Goal: Task Accomplishment & Management: Manage account settings

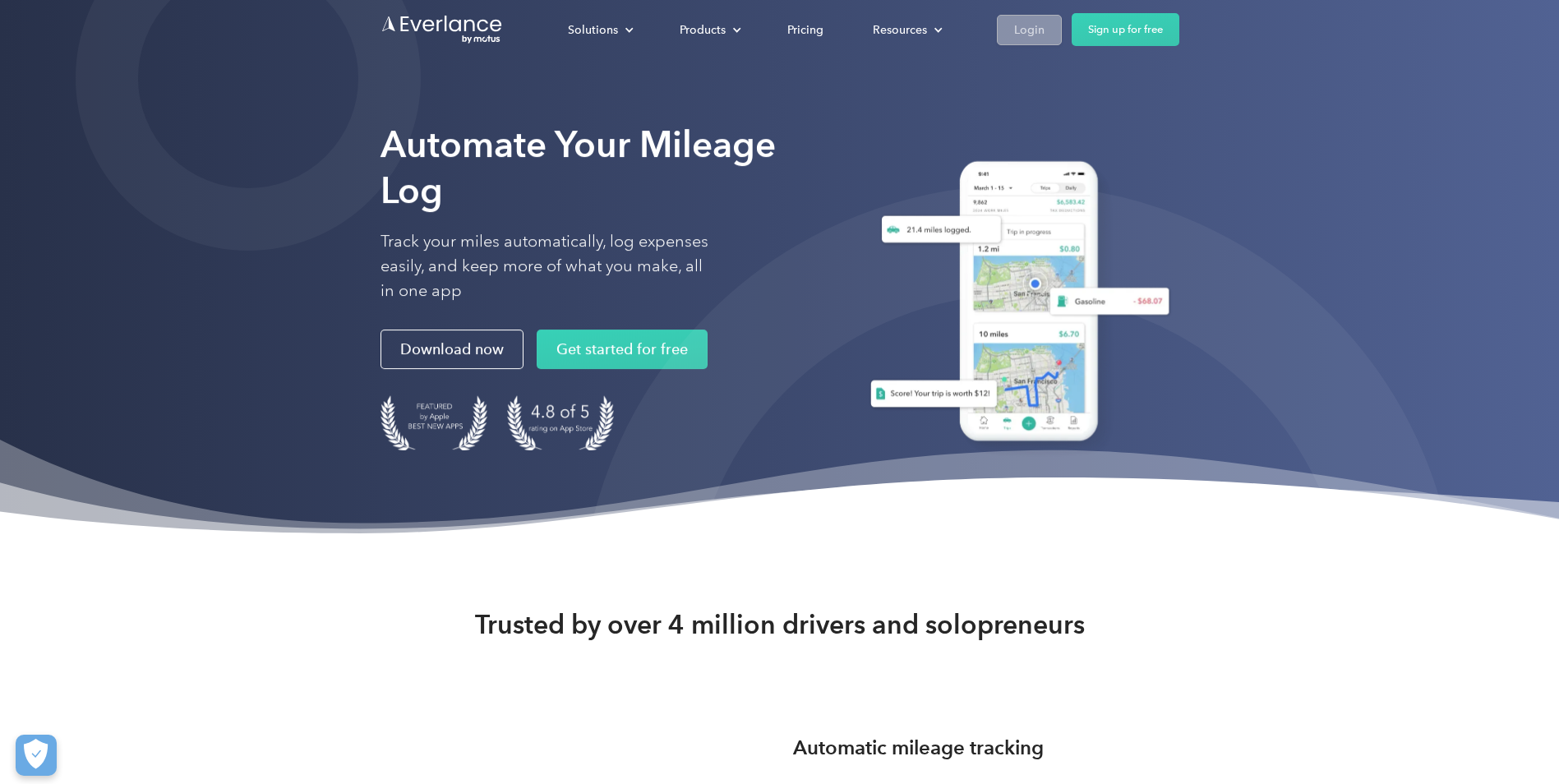
click at [1019, 21] on div "Login" at bounding box center [1029, 29] width 30 height 20
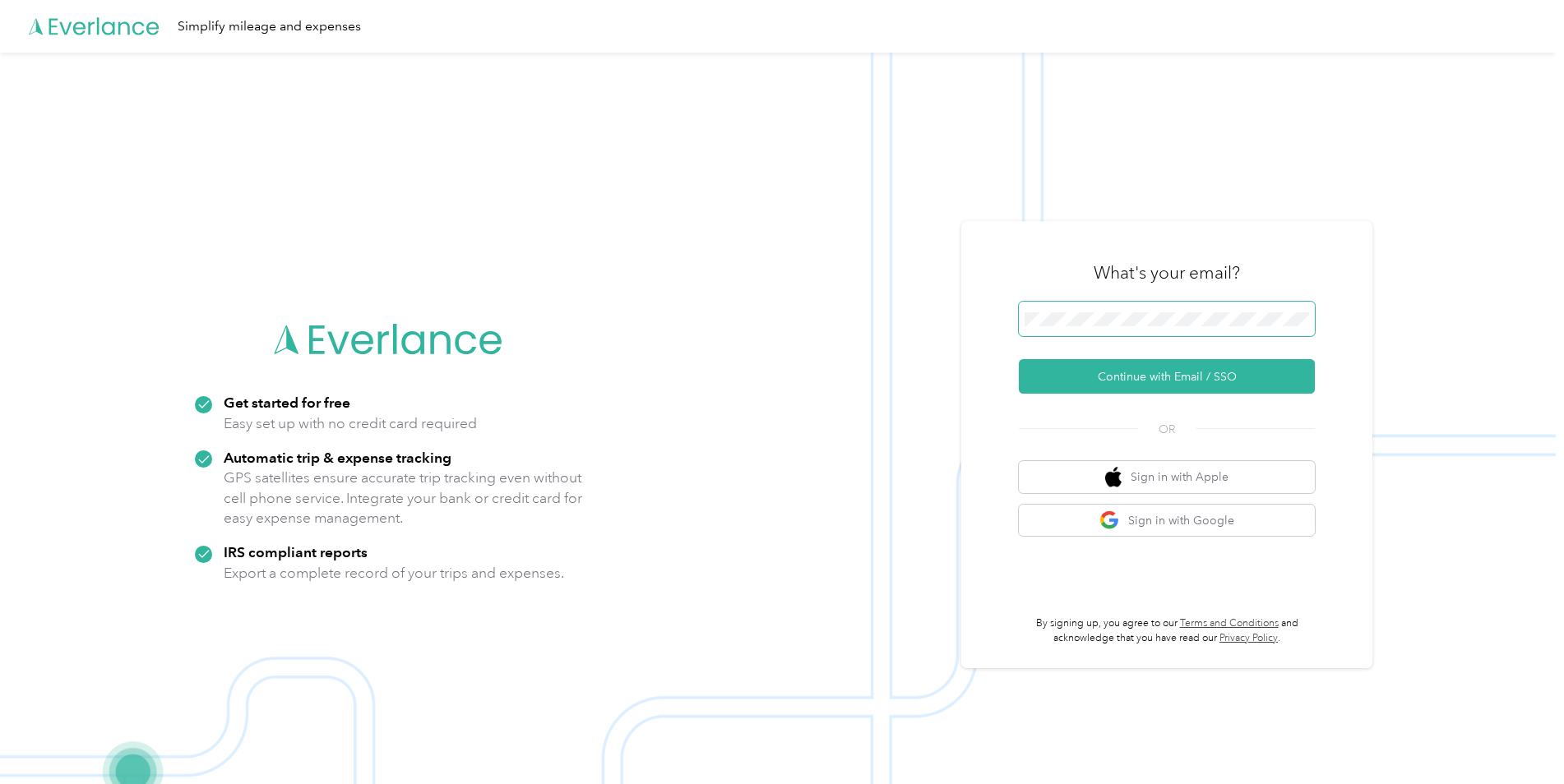
click at [1096, 302] on span at bounding box center [1166, 319] width 296 height 35
click at [1204, 360] on button "Continue with Email / SSO" at bounding box center [1166, 377] width 296 height 35
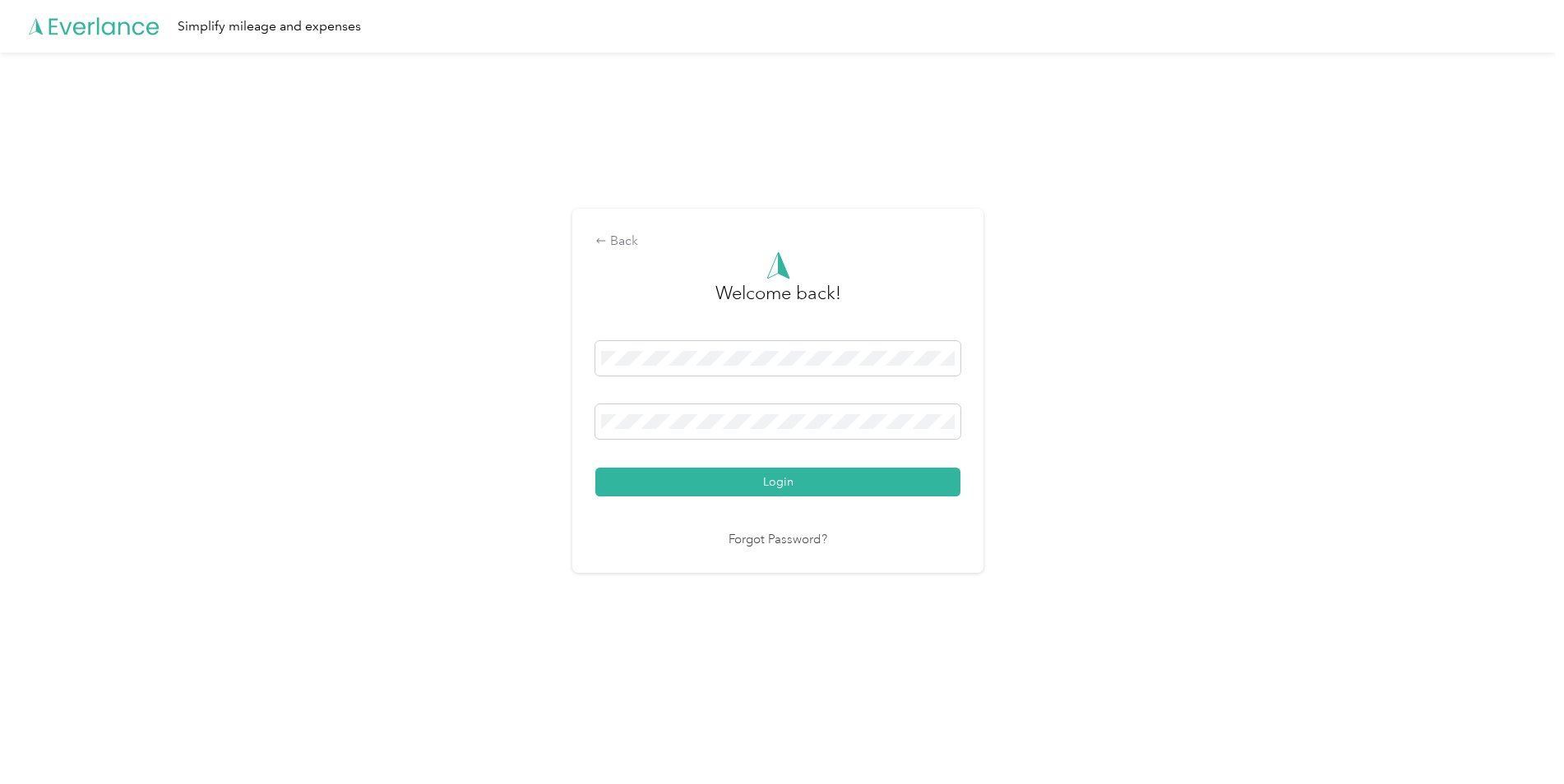
click at [595, 467] on button "Login" at bounding box center [778, 482] width 365 height 29
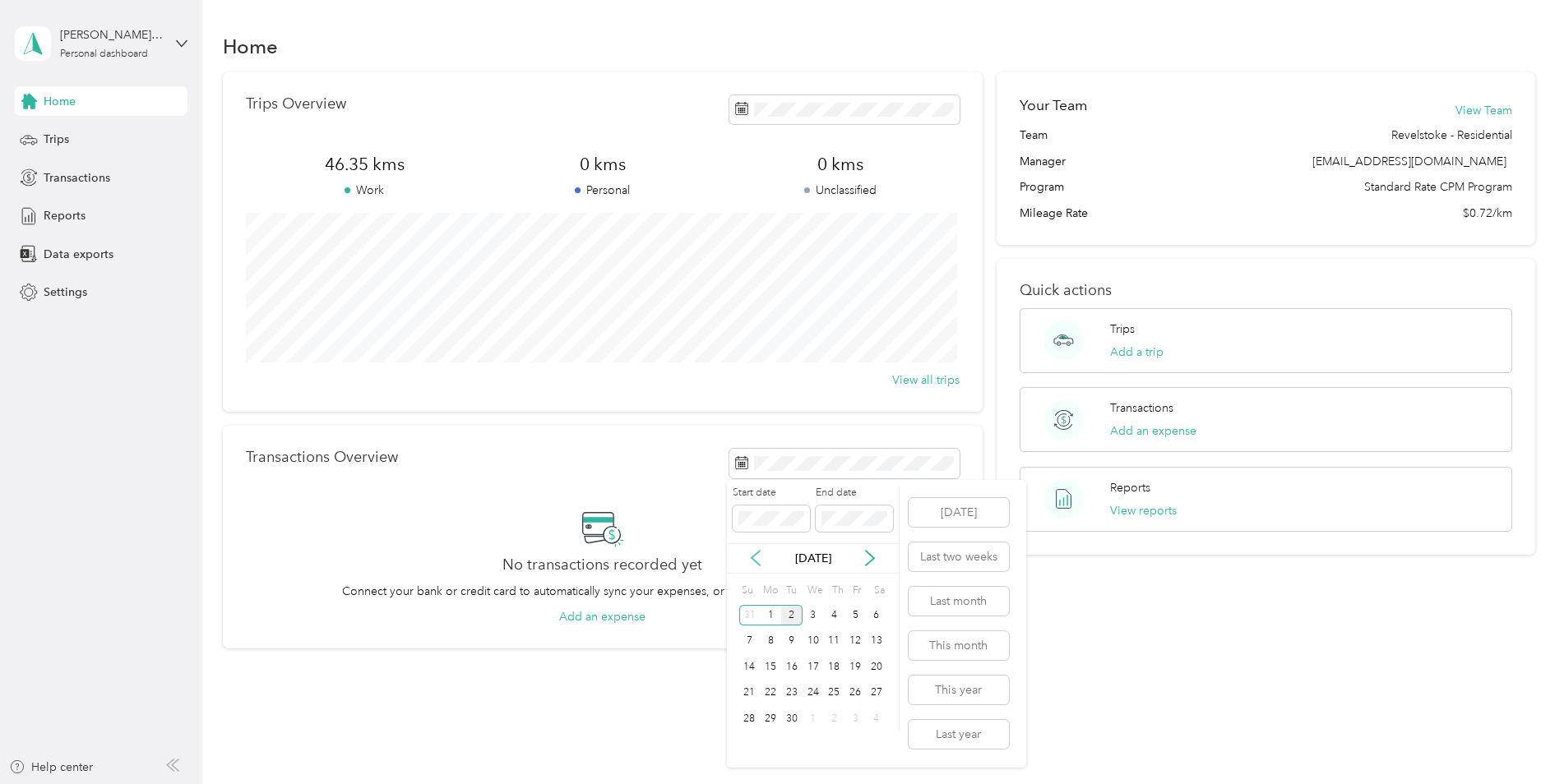
click at [760, 559] on icon at bounding box center [755, 557] width 16 height 16
click at [878, 560] on icon at bounding box center [870, 557] width 16 height 16
click at [846, 612] on div "1" at bounding box center [855, 614] width 21 height 20
click at [955, 514] on button "[DATE]" at bounding box center [958, 513] width 100 height 29
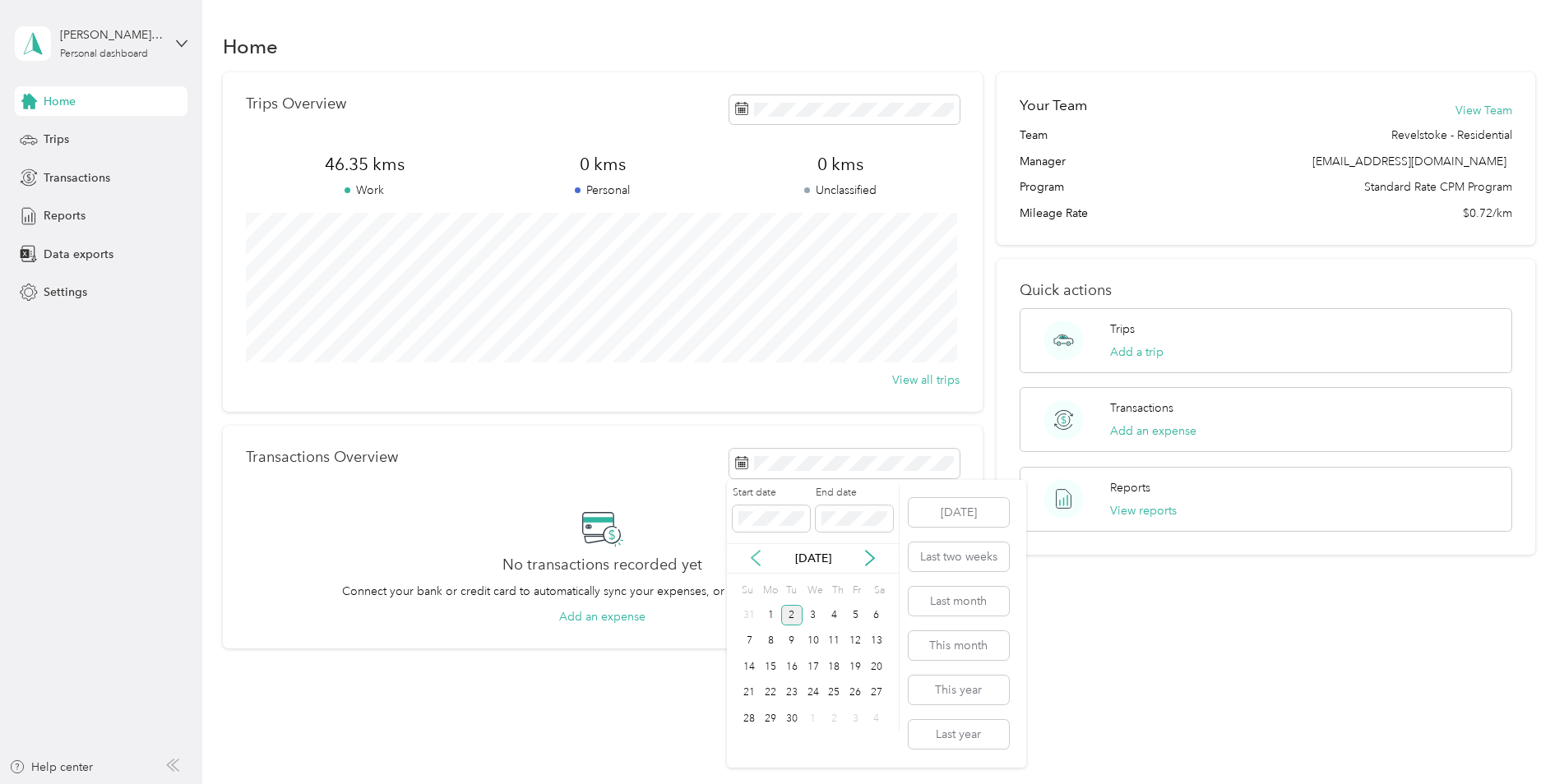
click at [754, 561] on icon at bounding box center [755, 558] width 8 height 15
click at [857, 616] on div "1" at bounding box center [855, 614] width 21 height 20
click at [516, 455] on div "Transactions Overview" at bounding box center [603, 463] width 714 height 29
click at [62, 134] on span "Trips" at bounding box center [56, 140] width 25 height 17
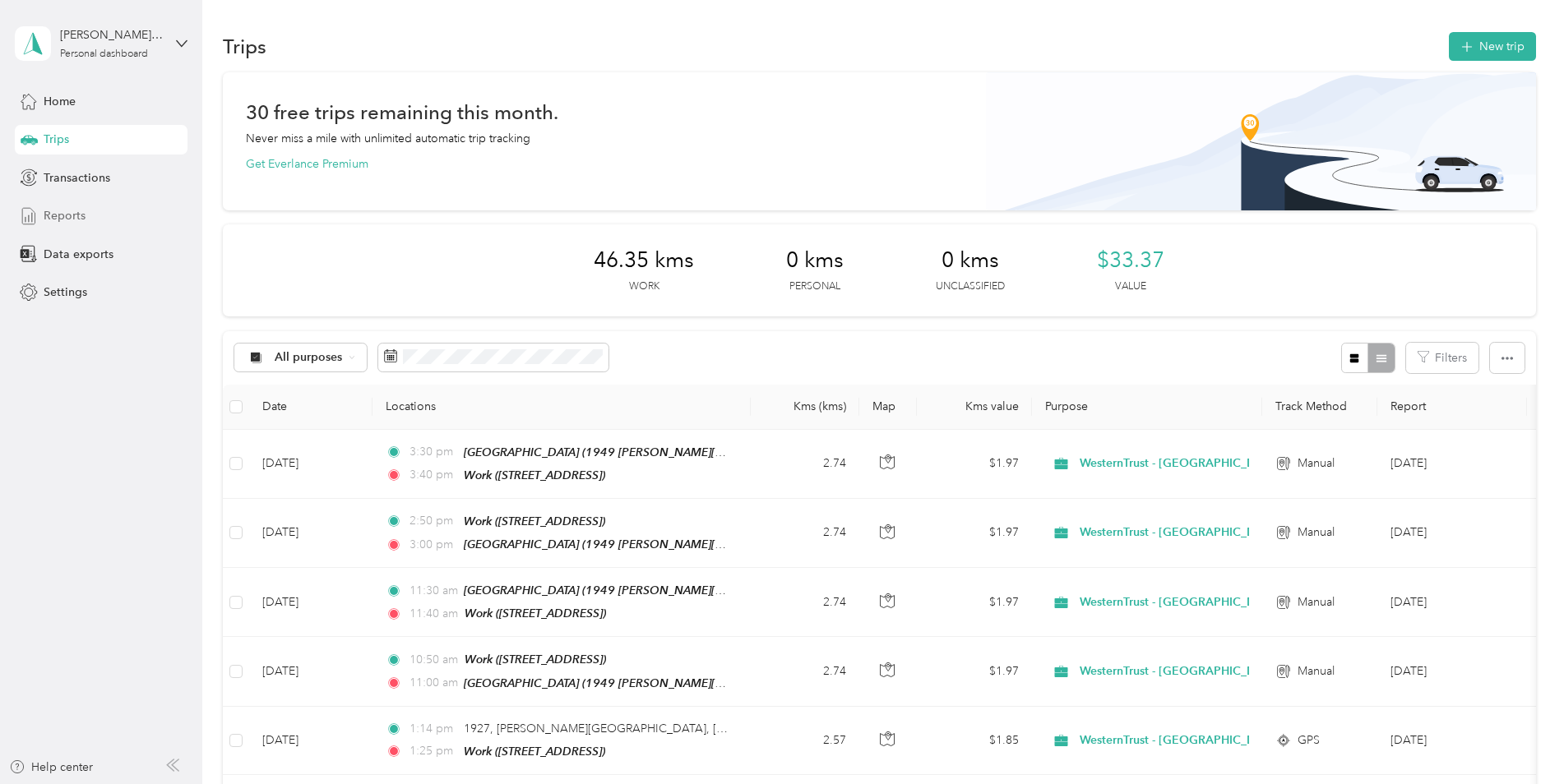
click at [41, 226] on div "Reports" at bounding box center [101, 216] width 173 height 30
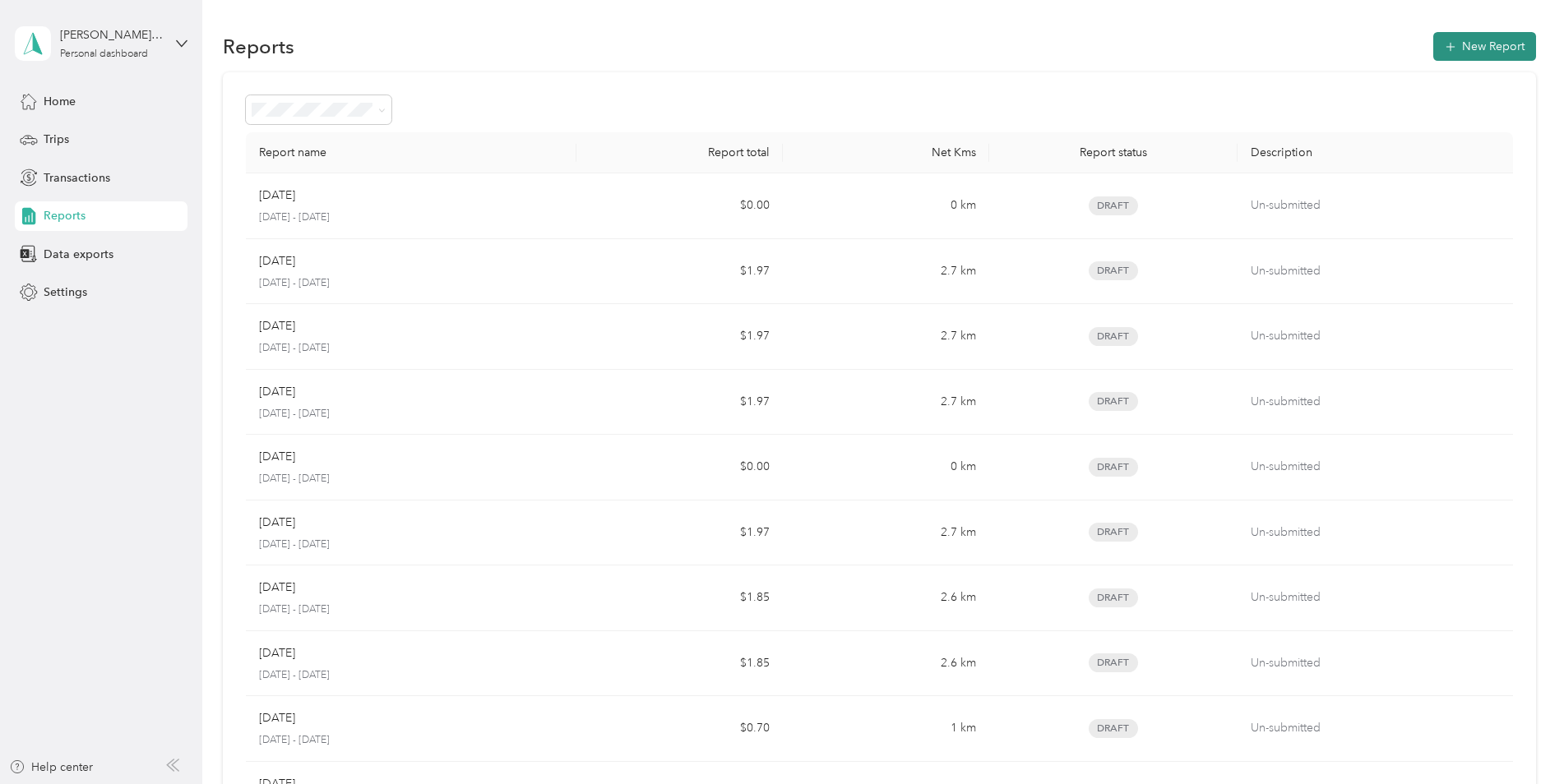
click at [1462, 41] on button "New Report" at bounding box center [1484, 47] width 103 height 29
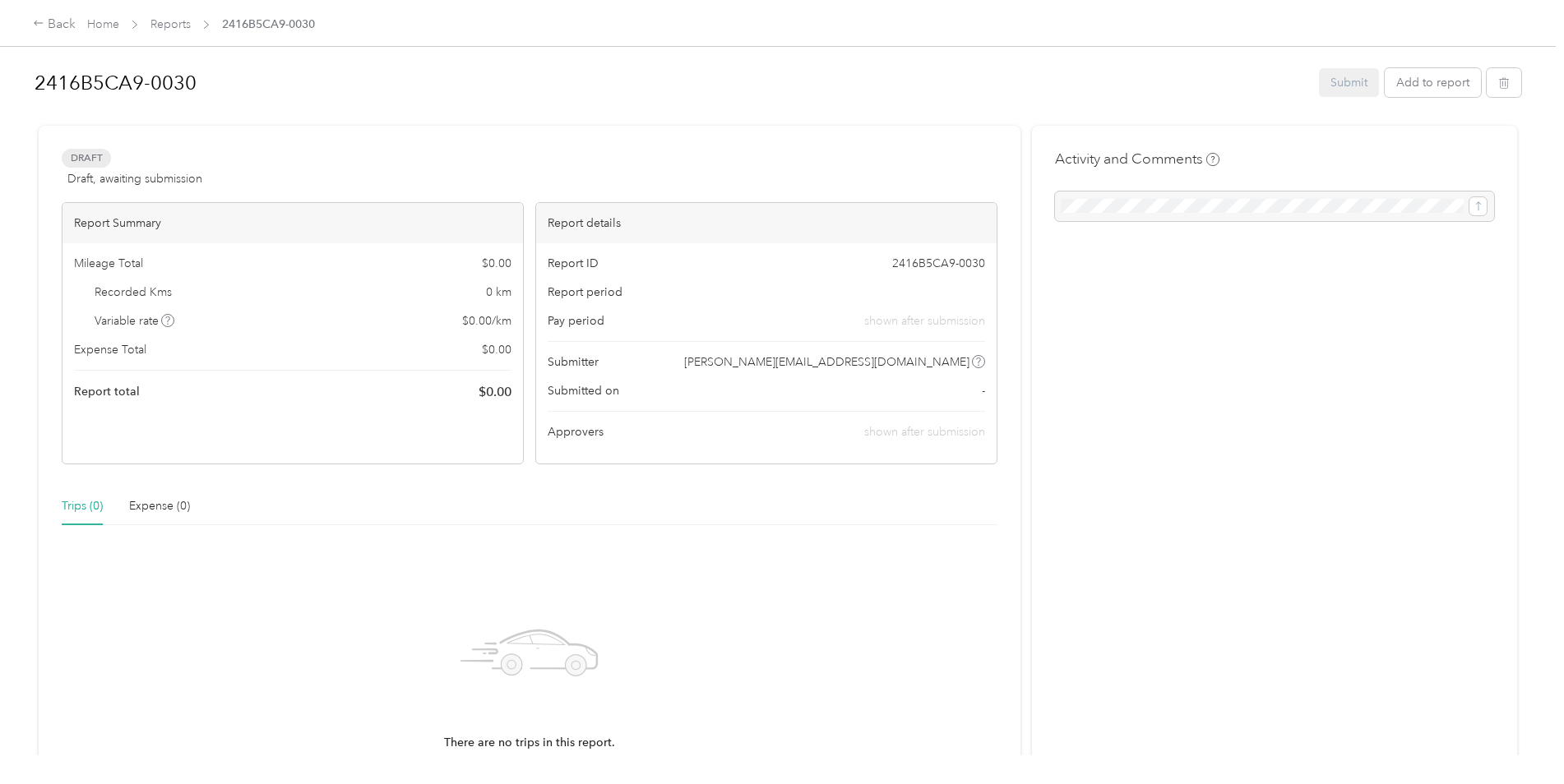
click at [165, 301] on div "Mileage Total $ 0.00 Recorded Kms 0 km Variable rate $ 0.00 / km Expense Total …" at bounding box center [292, 329] width 461 height 171
click at [1216, 190] on div "Activity and Comments" at bounding box center [1274, 184] width 439 height 73
click at [1206, 207] on div at bounding box center [1274, 206] width 439 height 30
click at [1430, 79] on button "Add to report" at bounding box center [1432, 82] width 96 height 29
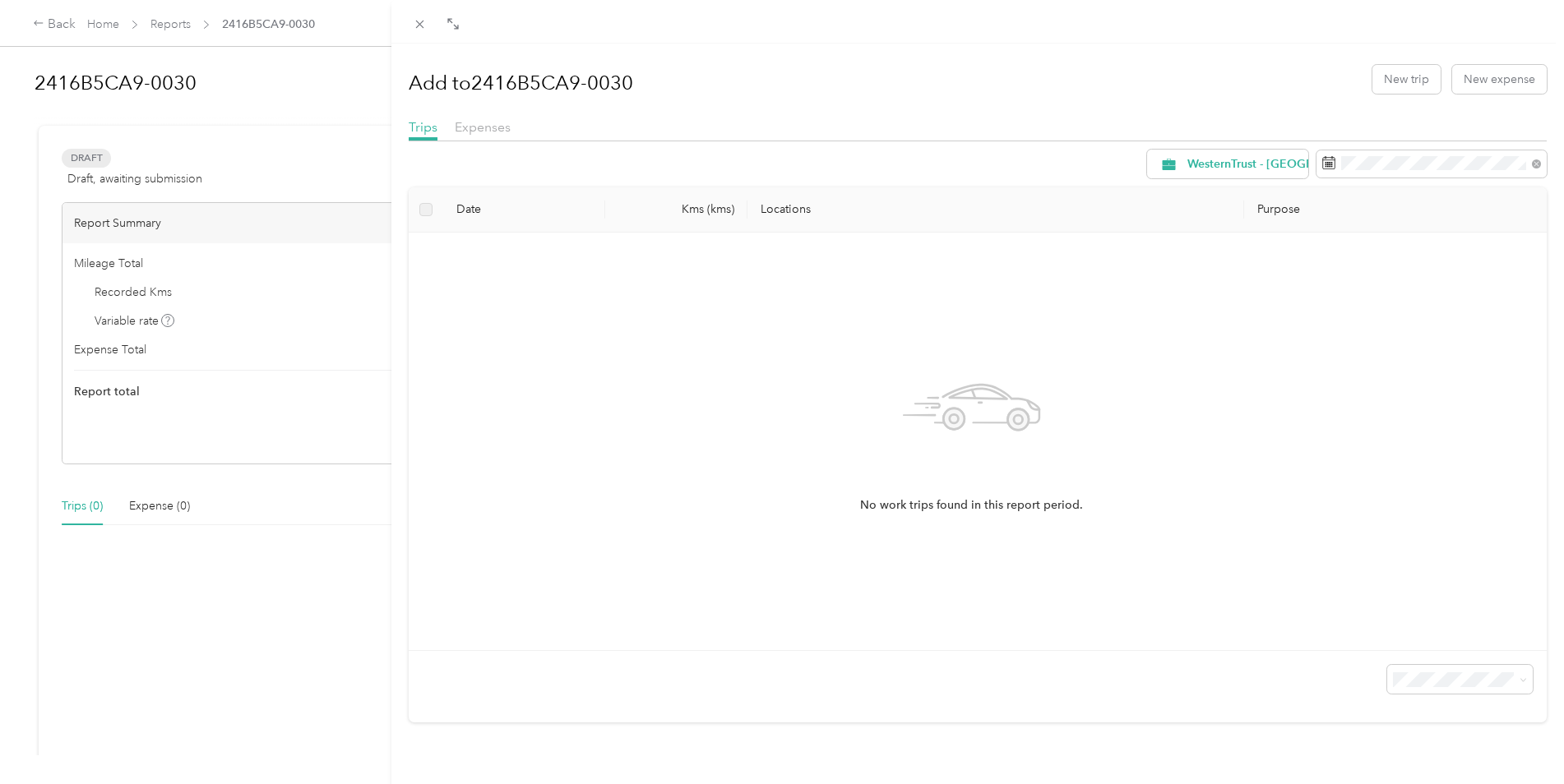
click at [686, 216] on th "Kms (kms)" at bounding box center [676, 209] width 143 height 46
click at [415, 204] on th at bounding box center [426, 209] width 35 height 46
drag, startPoint x: 427, startPoint y: 211, endPoint x: 435, endPoint y: 222, distance: 13.6
click at [427, 213] on label at bounding box center [426, 209] width 14 height 18
click at [478, 208] on th "Date" at bounding box center [524, 209] width 162 height 46
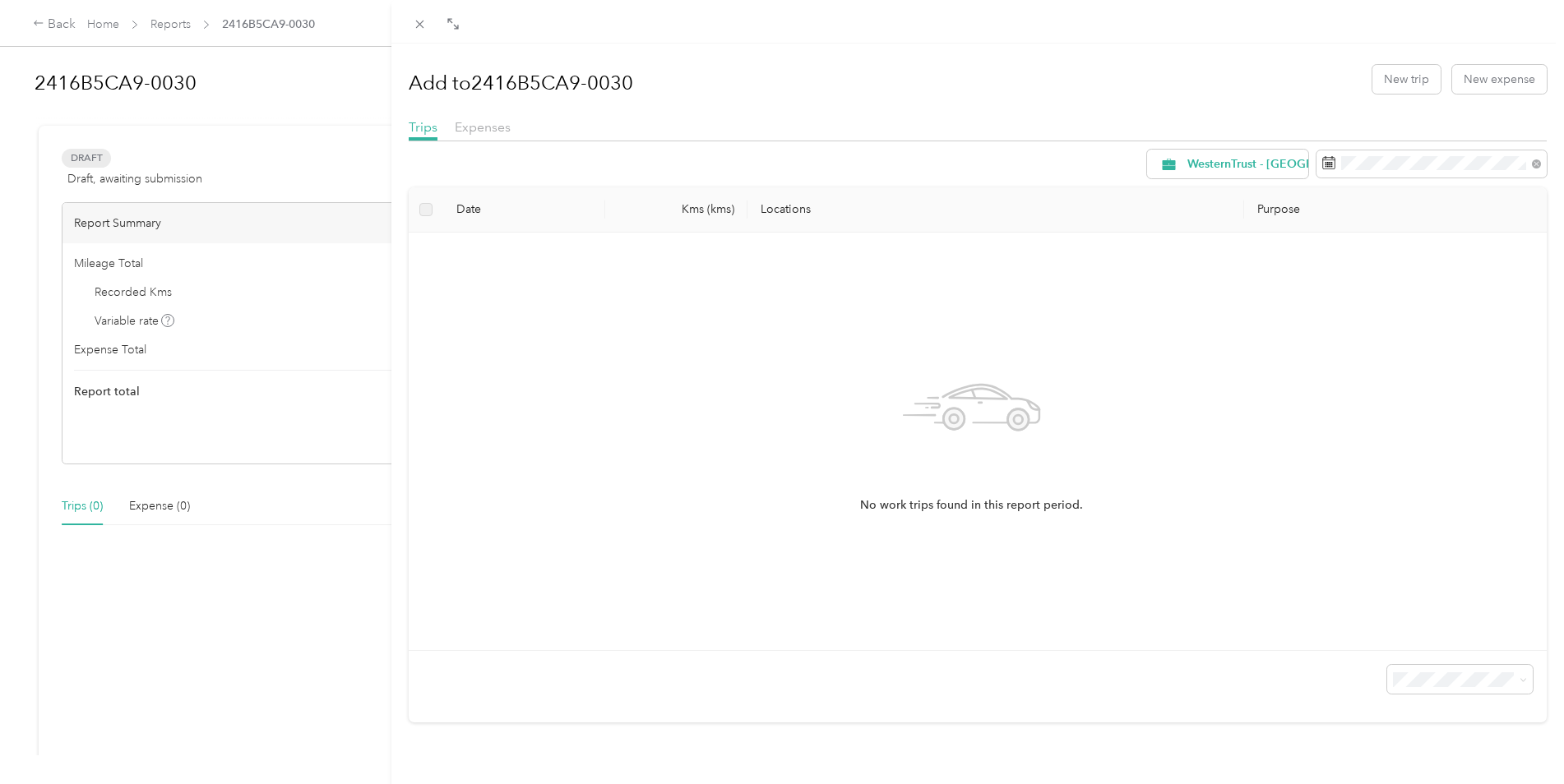
click at [497, 118] on div "Expenses" at bounding box center [483, 127] width 56 height 20
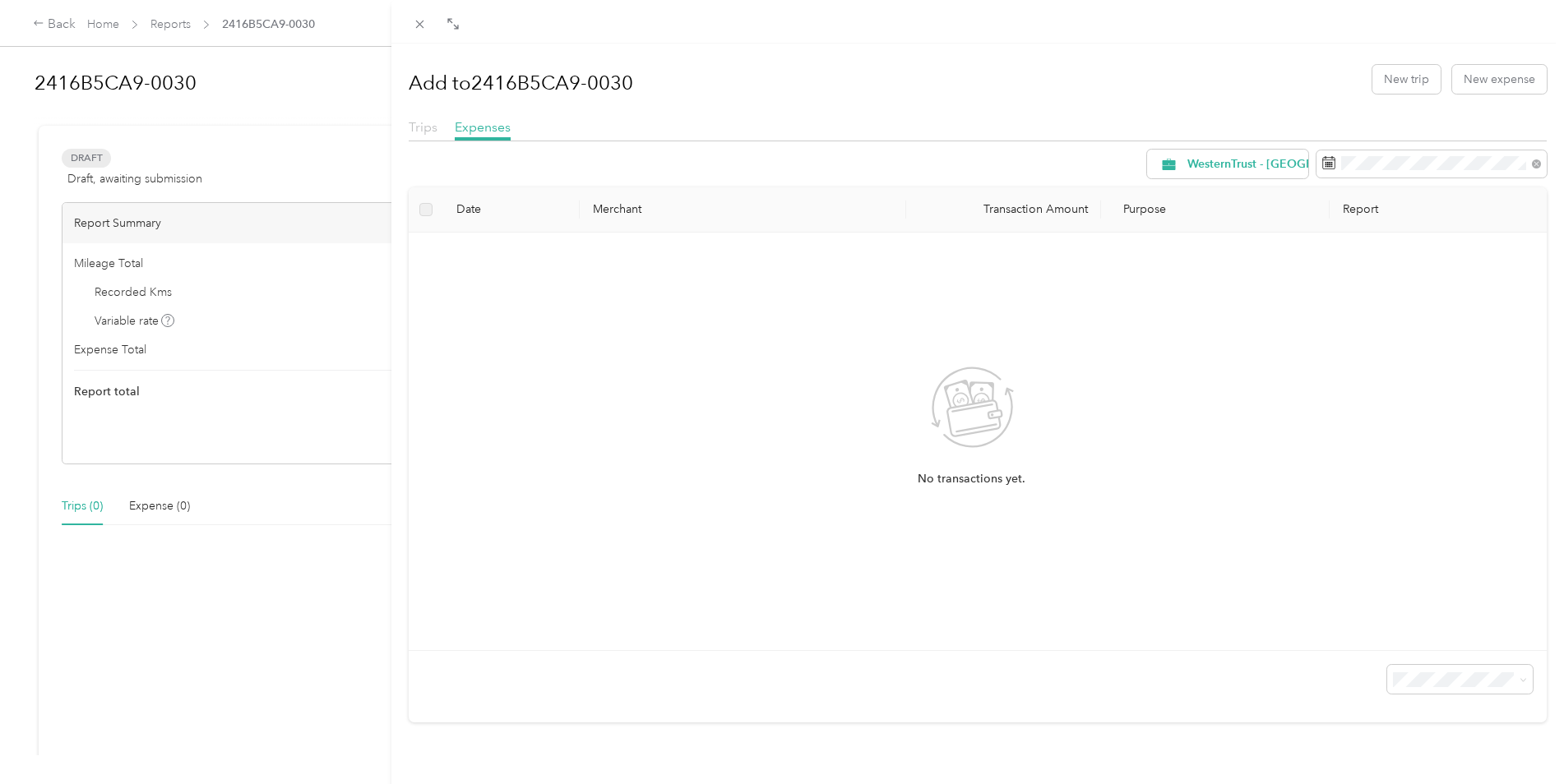
click at [419, 128] on span "Trips" at bounding box center [423, 127] width 29 height 16
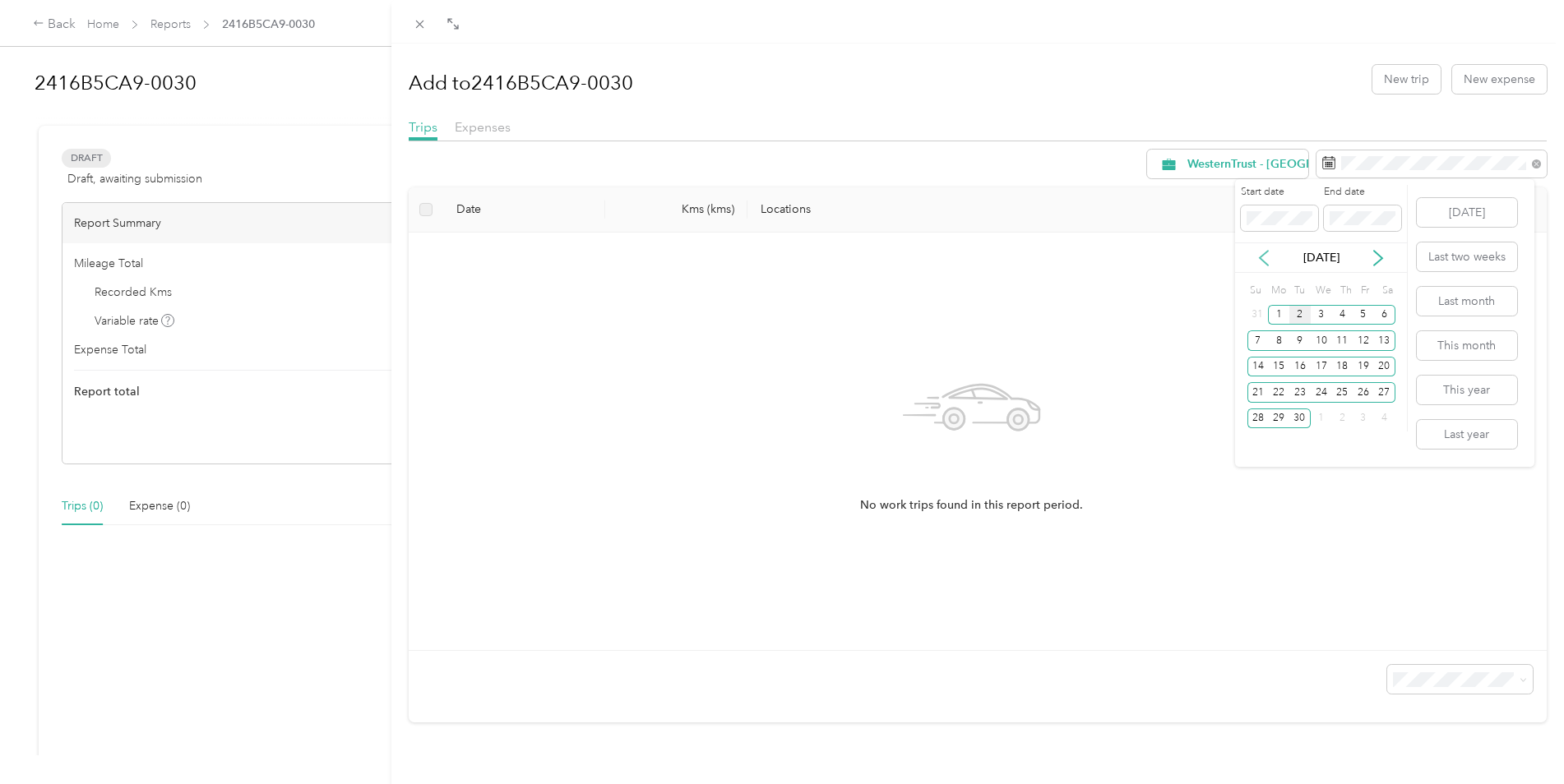
click at [1262, 260] on icon at bounding box center [1263, 258] width 8 height 15
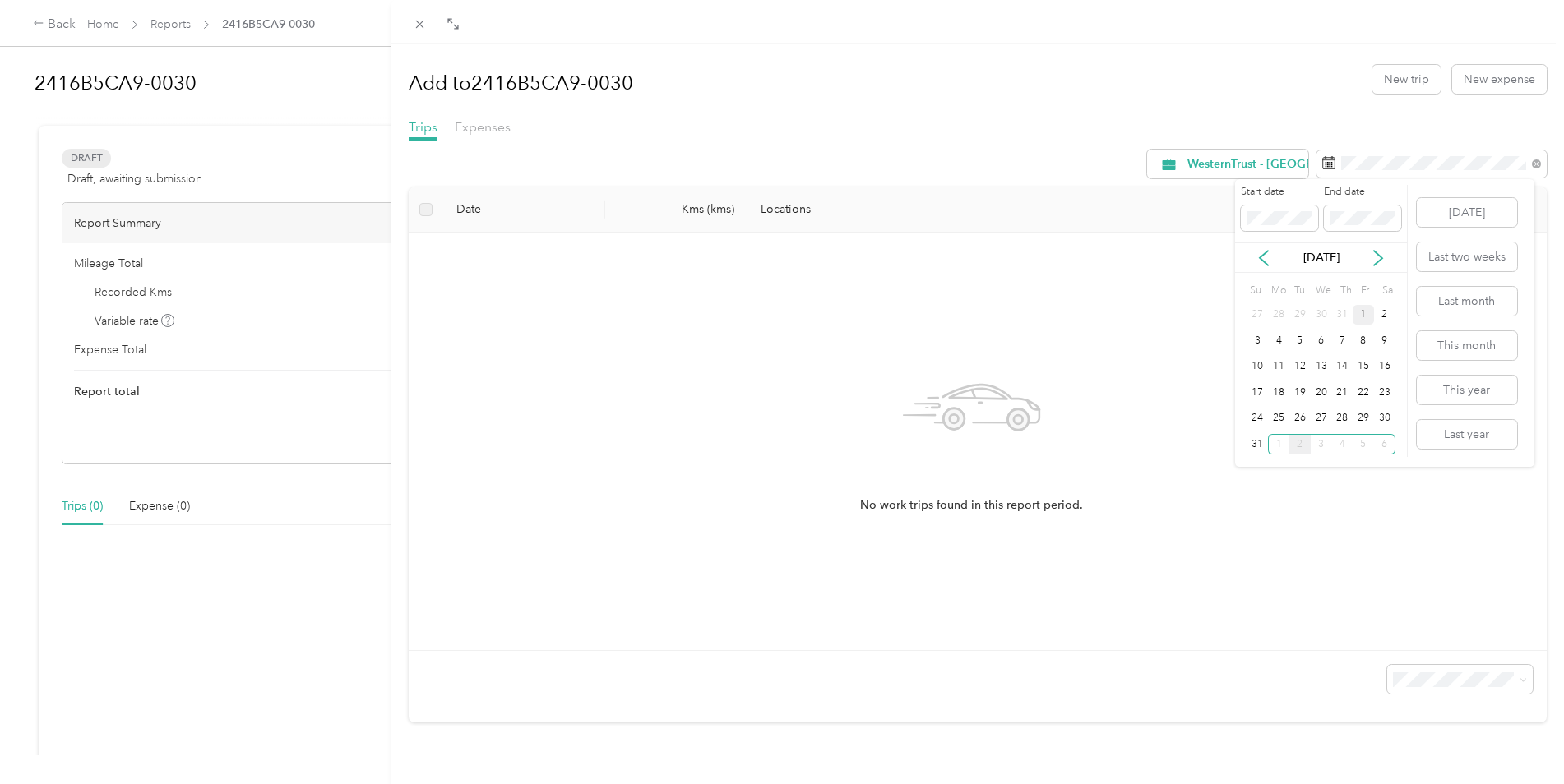
click at [1353, 313] on div "27 28 29 30 31 1 2" at bounding box center [1321, 314] width 148 height 26
click at [1357, 316] on div "1" at bounding box center [1363, 315] width 21 height 20
click at [1380, 262] on icon at bounding box center [1378, 258] width 16 height 16
click at [1300, 316] on div "2" at bounding box center [1300, 315] width 21 height 20
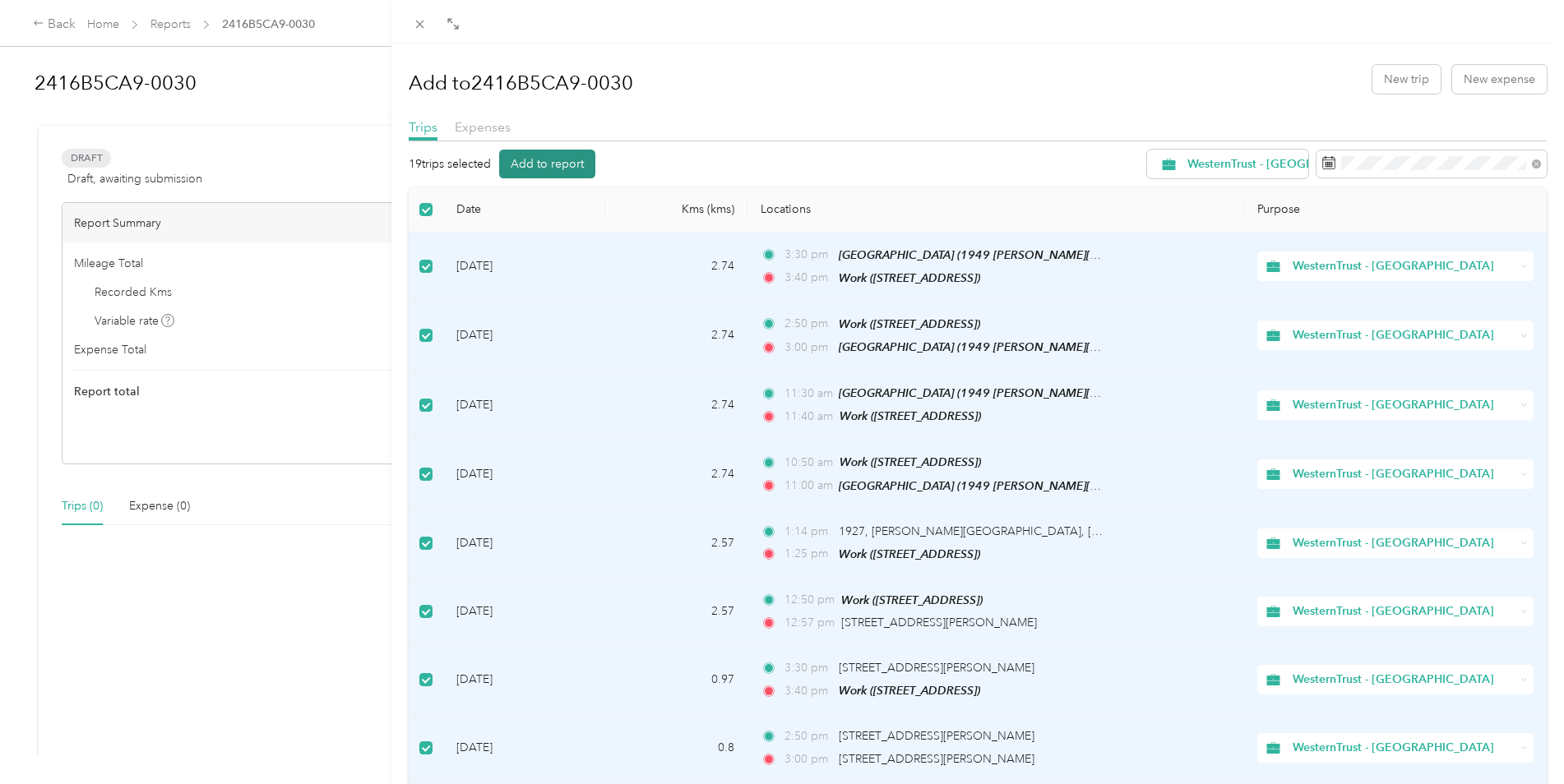
click at [565, 165] on button "Add to report" at bounding box center [547, 164] width 96 height 29
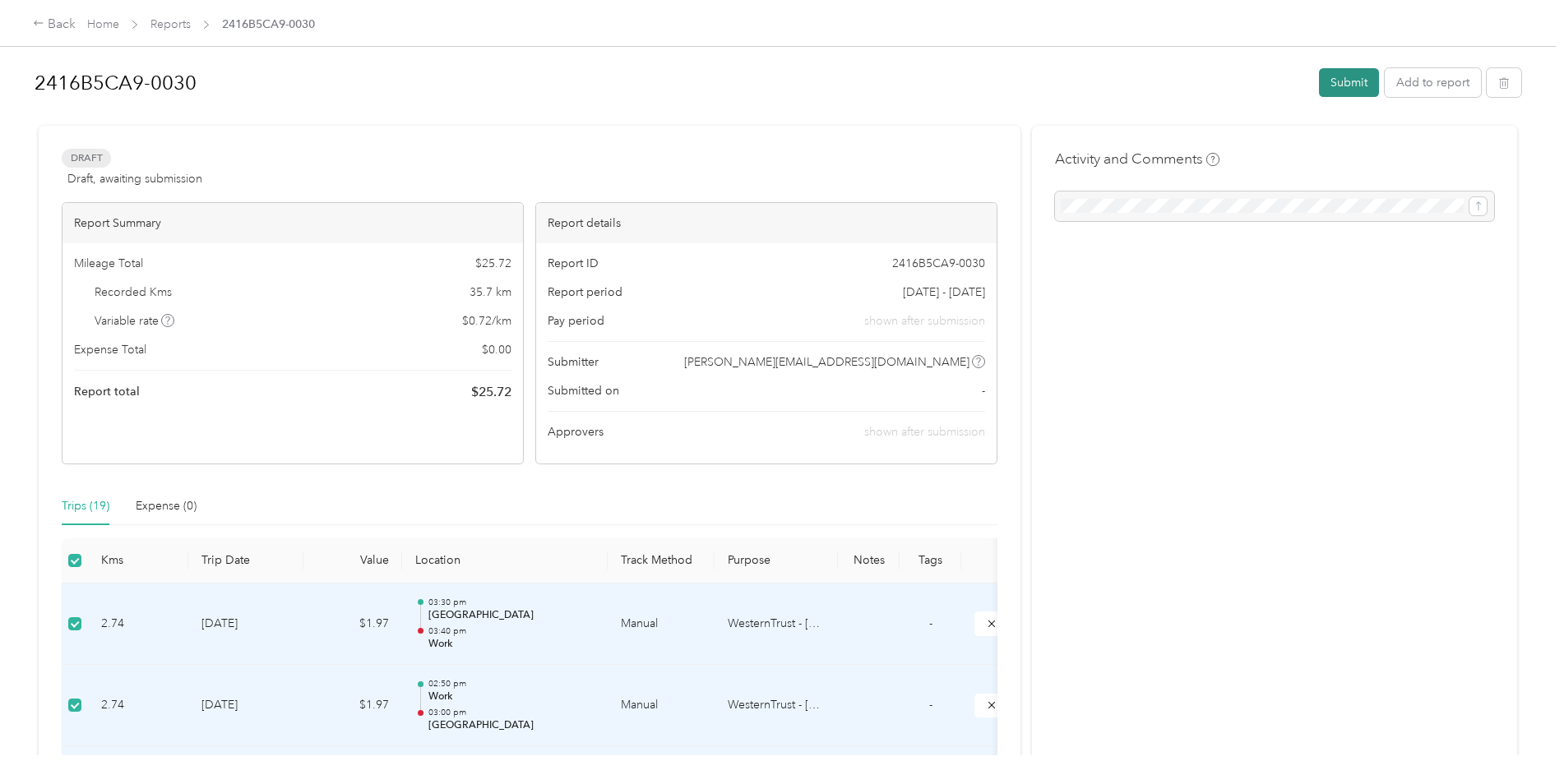
click at [1340, 86] on button "Submit" at bounding box center [1349, 82] width 60 height 29
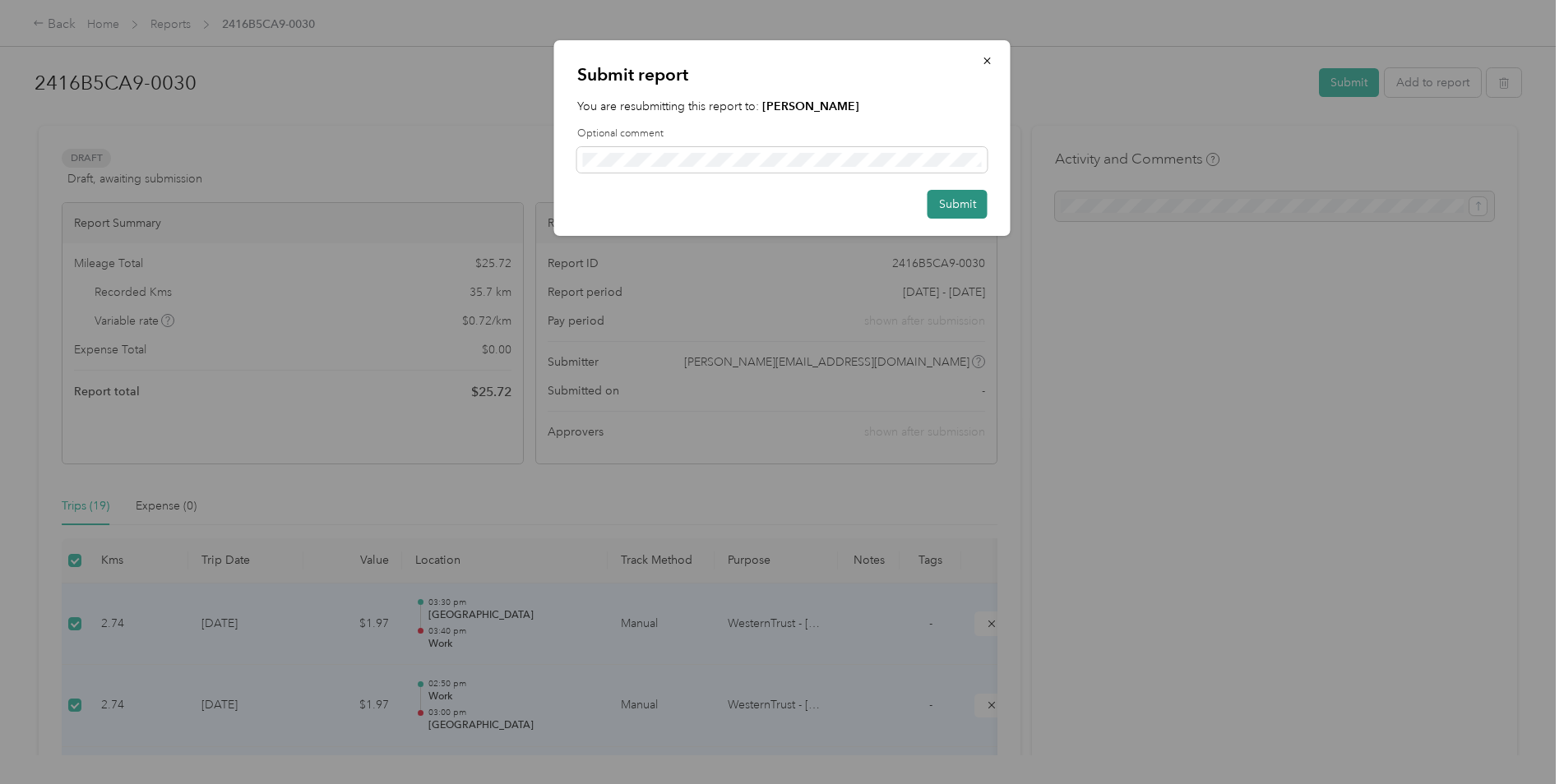
click at [965, 207] on button "Submit" at bounding box center [957, 204] width 60 height 29
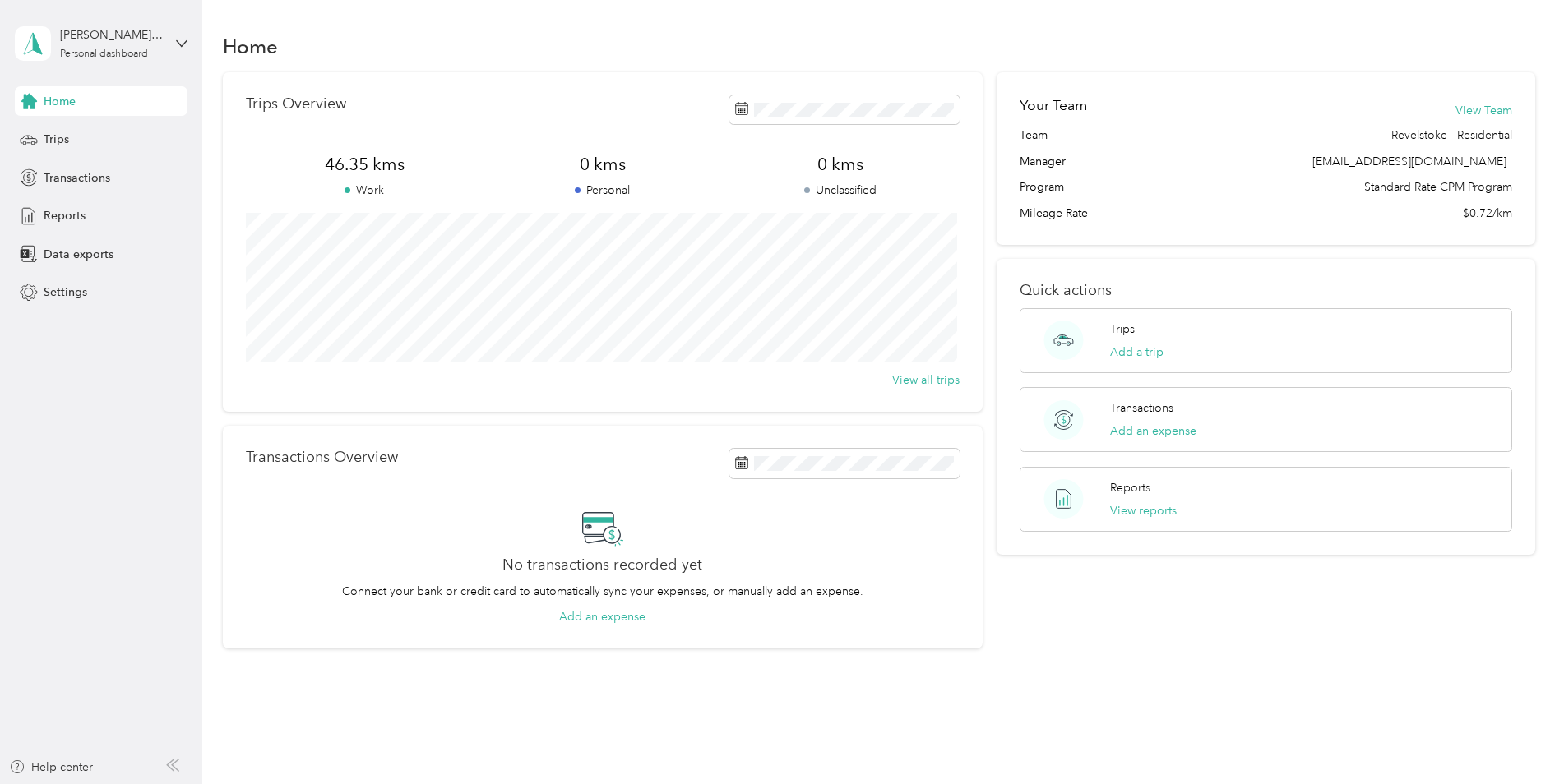
click at [68, 198] on div "Home Trips Transactions Reports Data exports Settings" at bounding box center [101, 197] width 173 height 221
click at [72, 206] on div "Reports" at bounding box center [101, 216] width 173 height 30
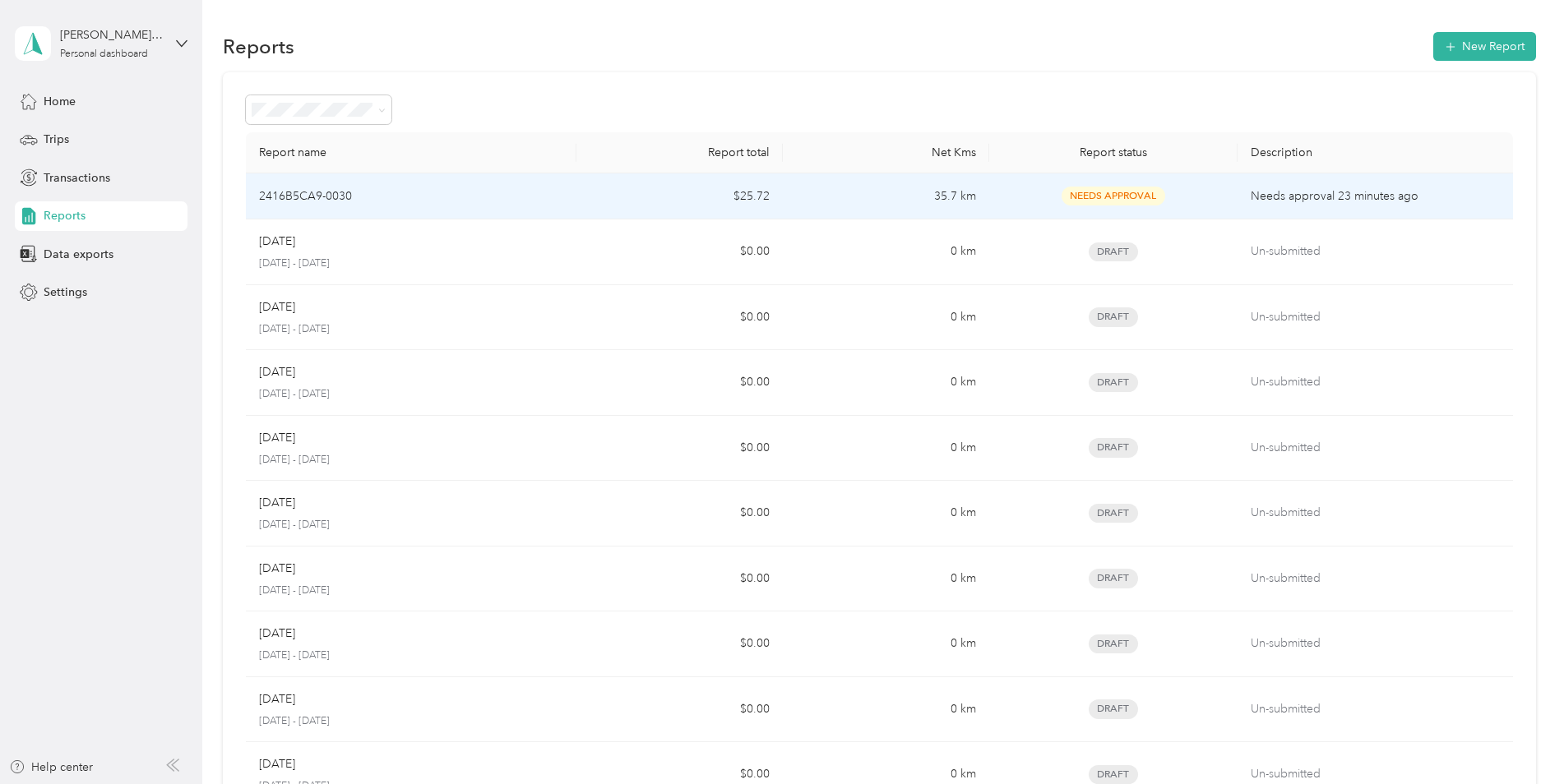
drag, startPoint x: 1402, startPoint y: 188, endPoint x: 529, endPoint y: 196, distance: 873.0
click at [529, 196] on div "2416B5CA9-0030" at bounding box center [411, 196] width 304 height 18
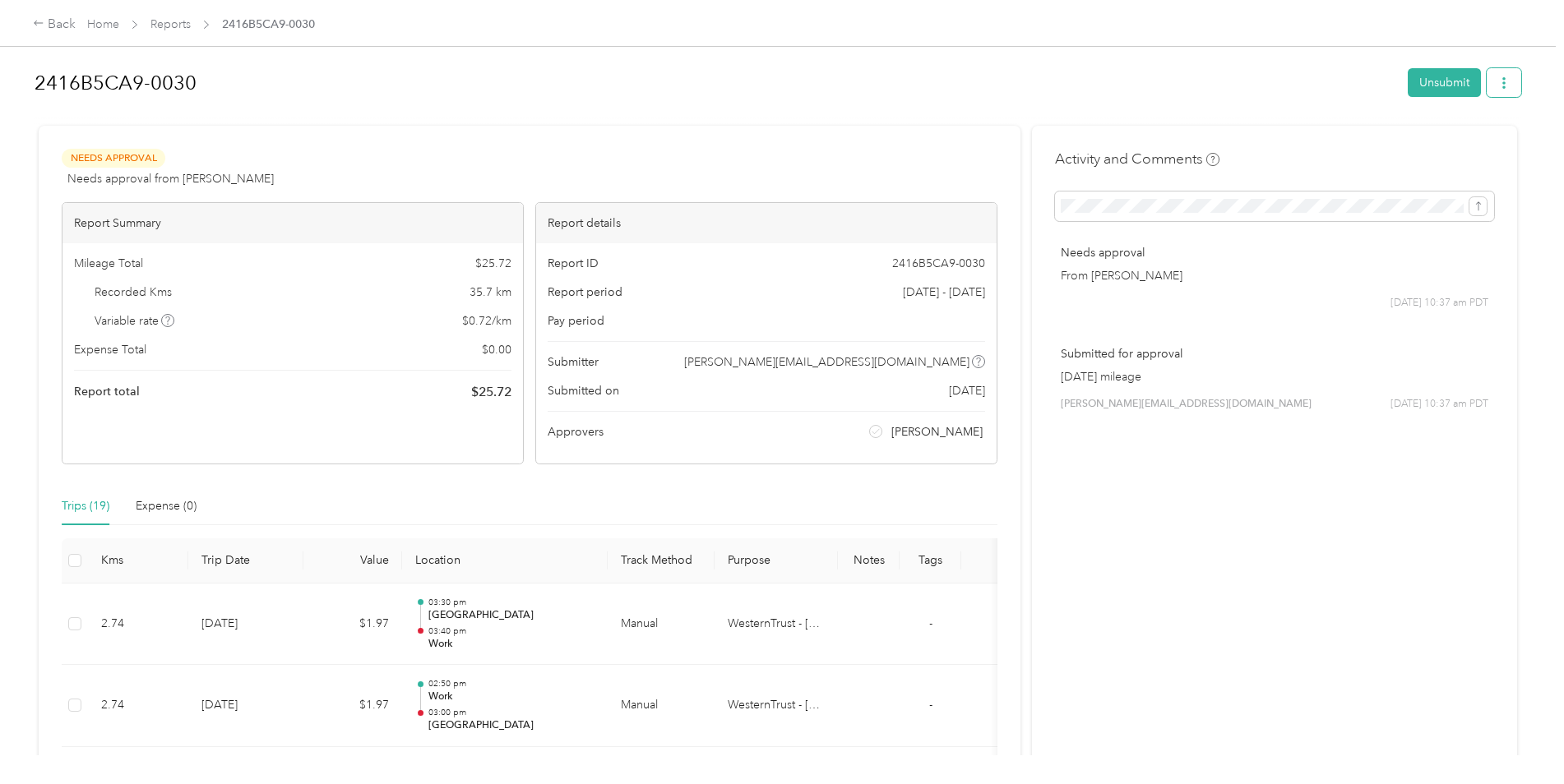
click at [1510, 83] on button "button" at bounding box center [1504, 82] width 35 height 29
click at [1512, 153] on li "Download" at bounding box center [1457, 143] width 121 height 29
click at [1470, 146] on span "Download" at bounding box center [1452, 143] width 54 height 17
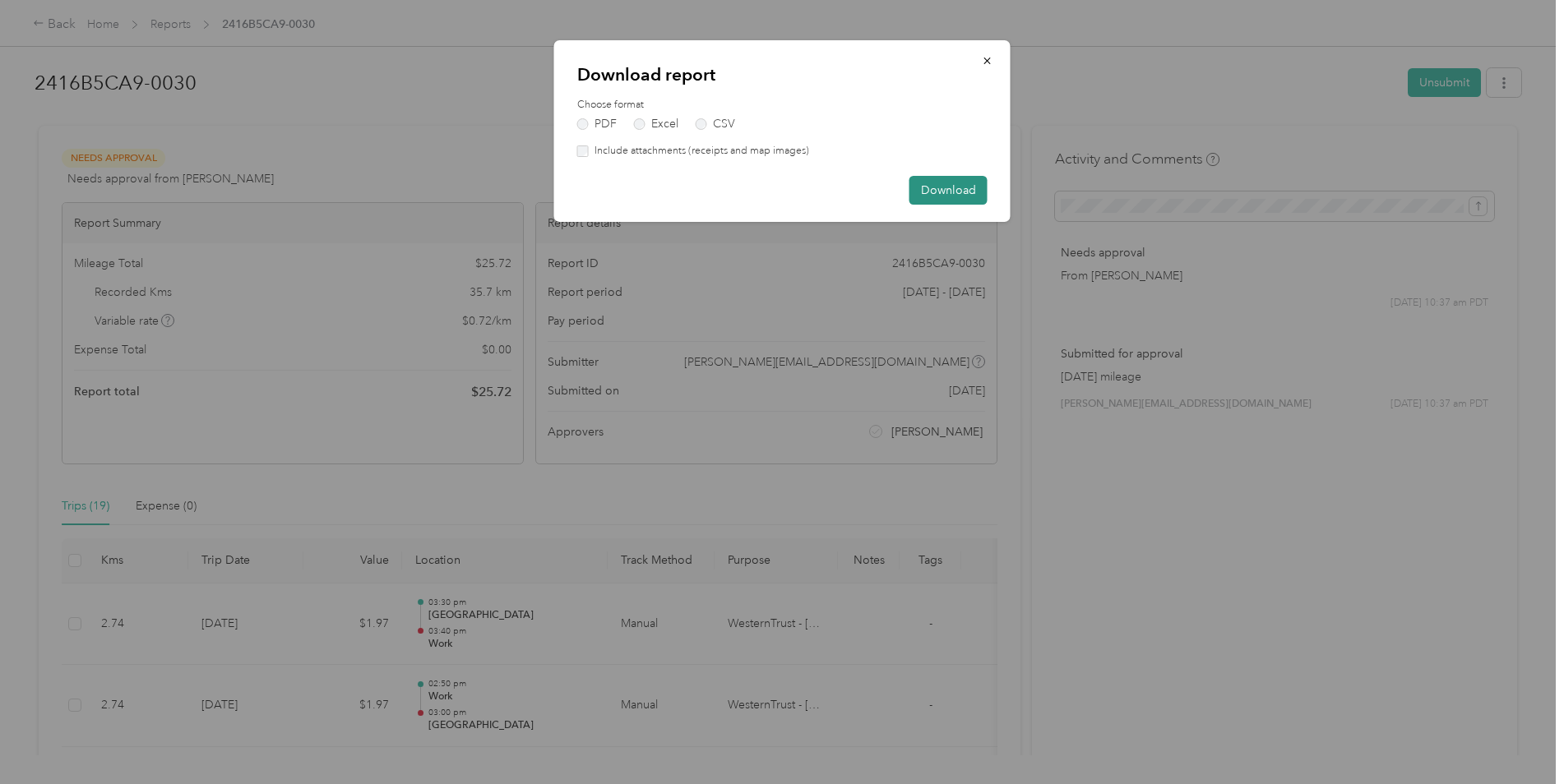
click at [932, 179] on button "Download" at bounding box center [948, 190] width 79 height 29
